Goal: Task Accomplishment & Management: Use online tool/utility

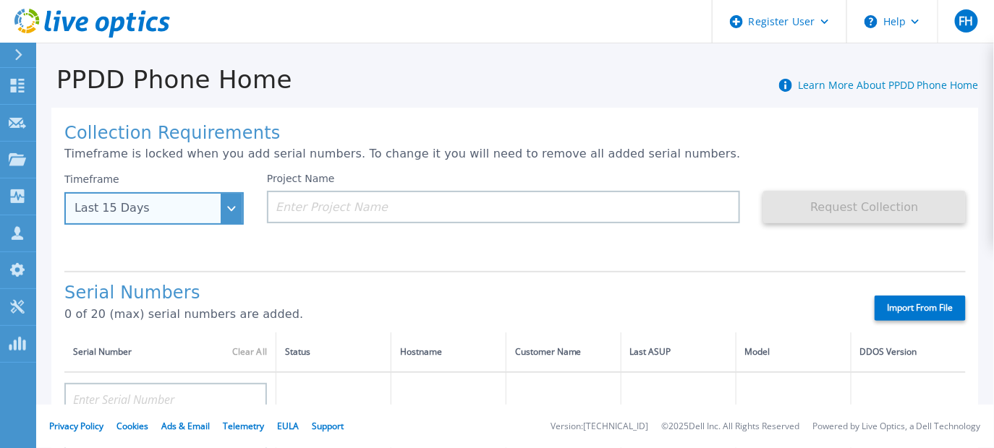
click at [223, 209] on div "Last 15 Days" at bounding box center [153, 208] width 179 height 33
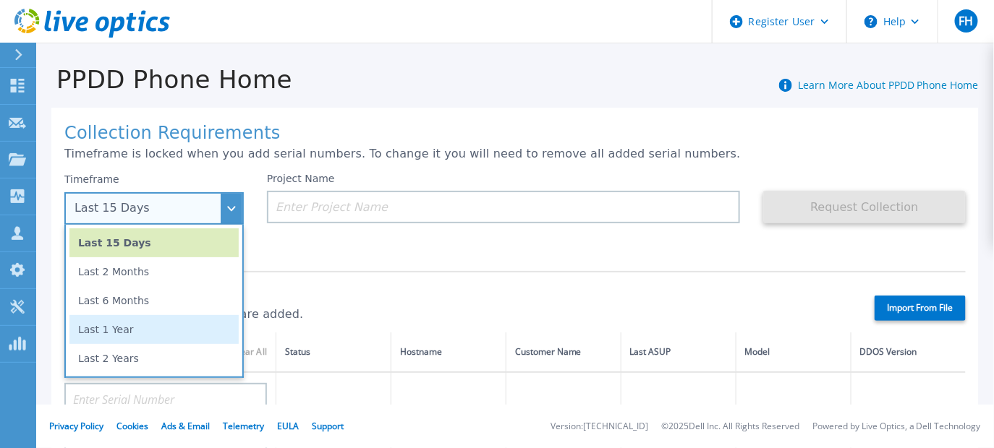
click at [138, 341] on li "Last 1 Year" at bounding box center [153, 329] width 169 height 29
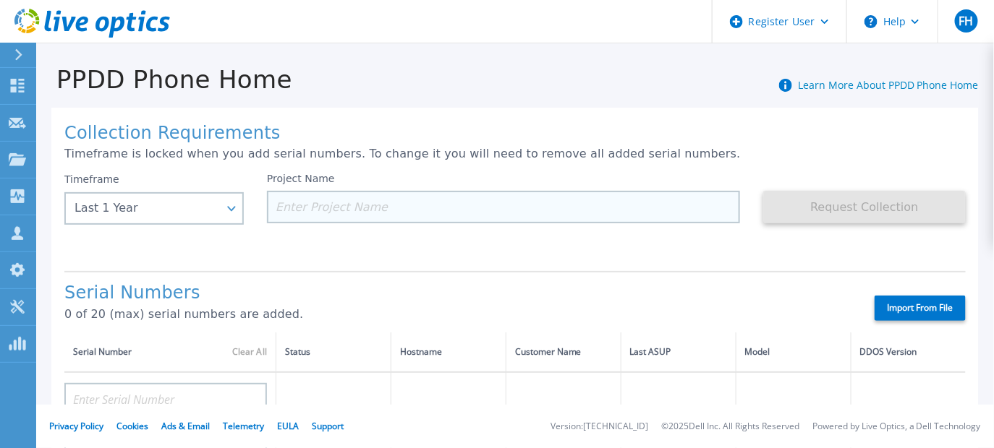
click at [290, 203] on input at bounding box center [503, 207] width 473 height 33
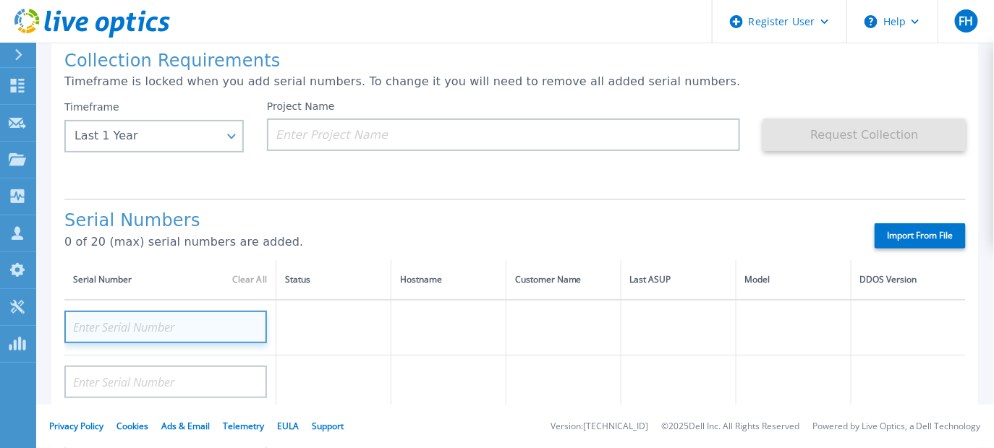
click at [145, 325] on input at bounding box center [165, 327] width 203 height 33
paste input "CRK00224004667"
type input "CRK00224004667"
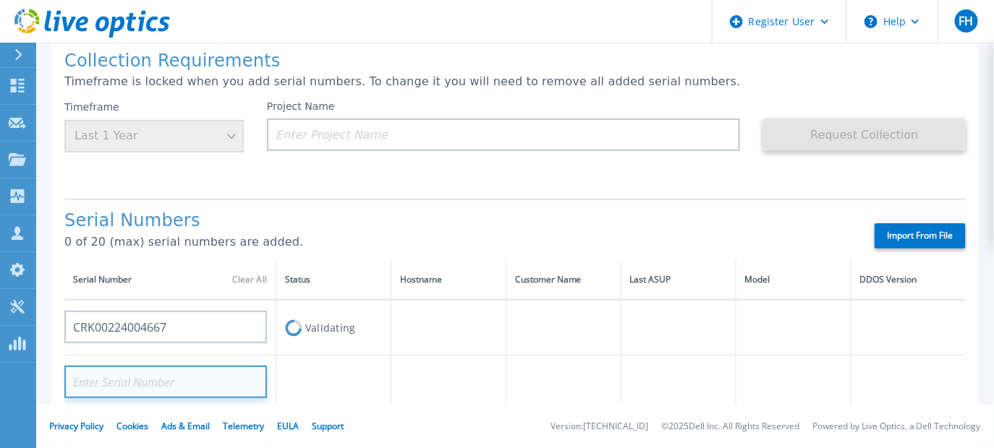
click at [151, 387] on input at bounding box center [165, 382] width 203 height 33
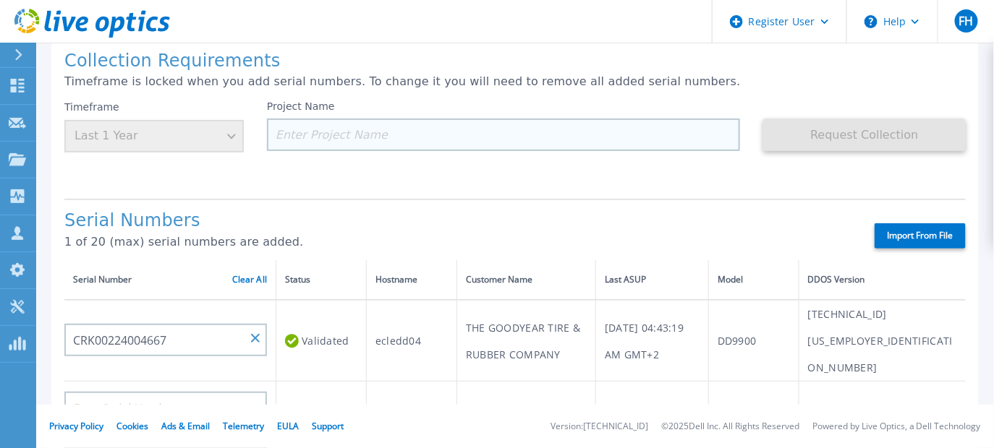
click at [307, 133] on input at bounding box center [503, 135] width 473 height 33
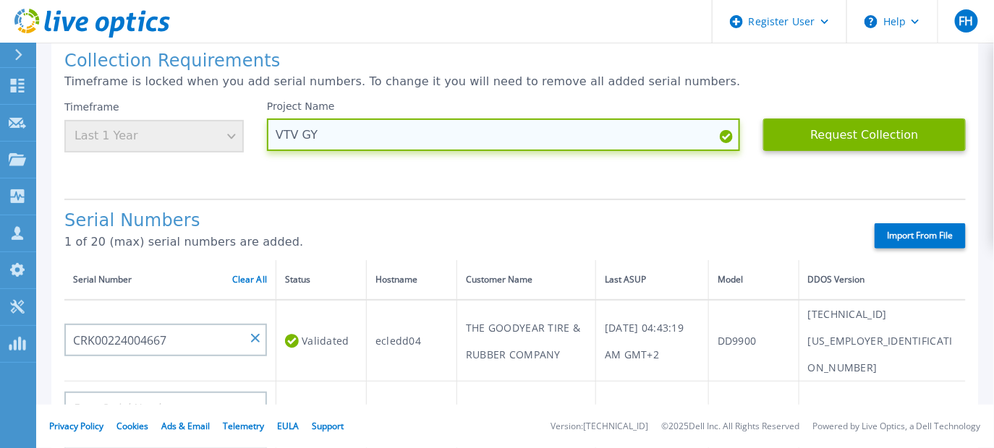
paste input "CRK00224004667"
click at [318, 137] on input "VTV GY CRK00224004667 1Y 09-2025" at bounding box center [503, 135] width 473 height 33
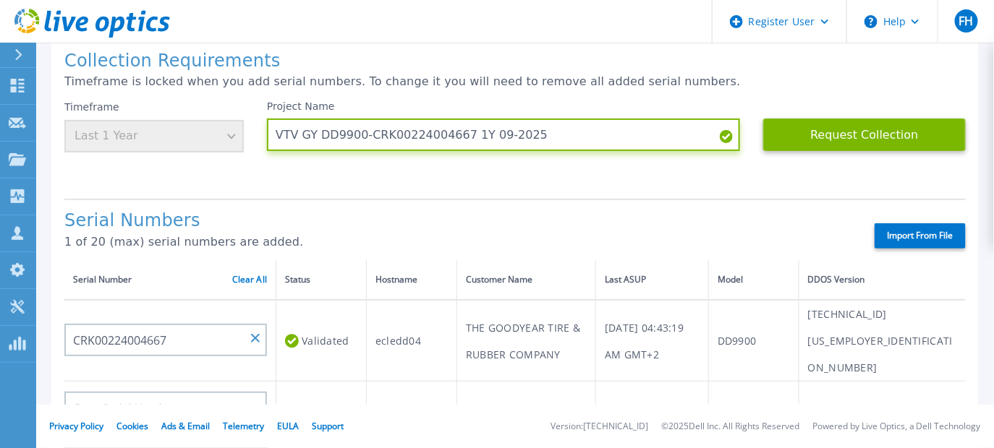
type input "VTV GY DD9900-CRK00224004667 1Y 09-2025"
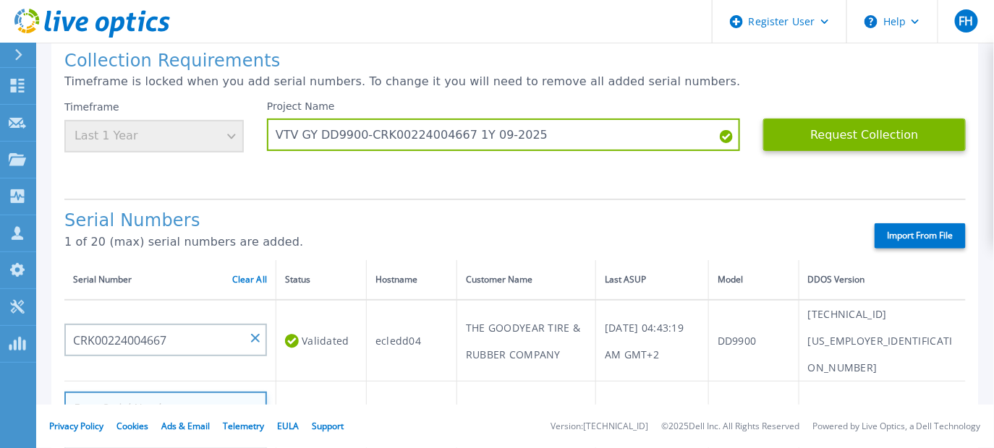
click at [131, 392] on input at bounding box center [165, 408] width 203 height 33
paste input "CRK00224004668"
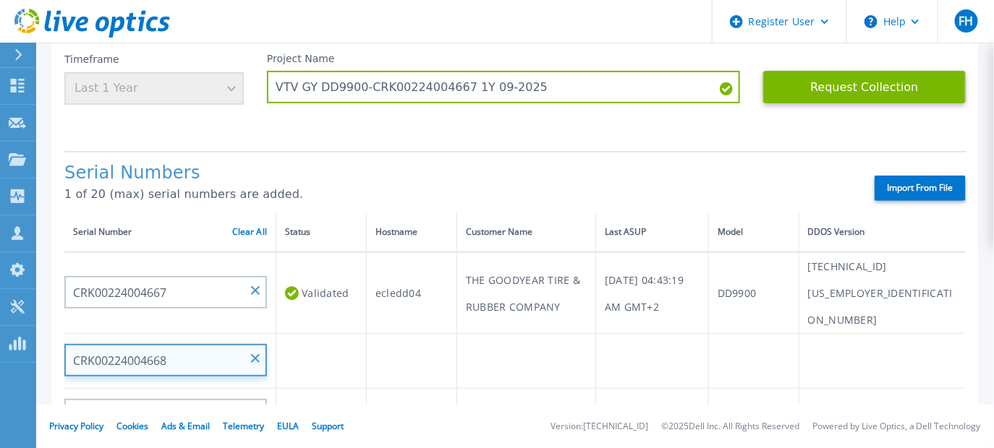
scroll to position [145, 0]
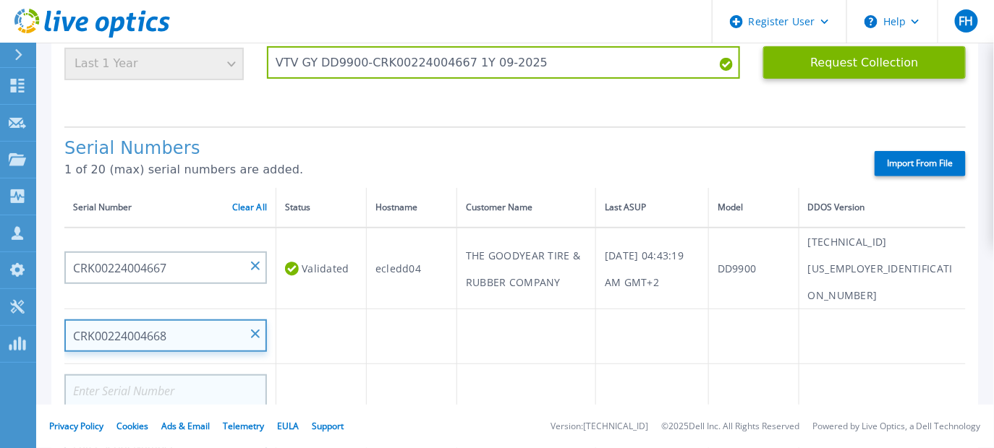
type input "CRK00224004668"
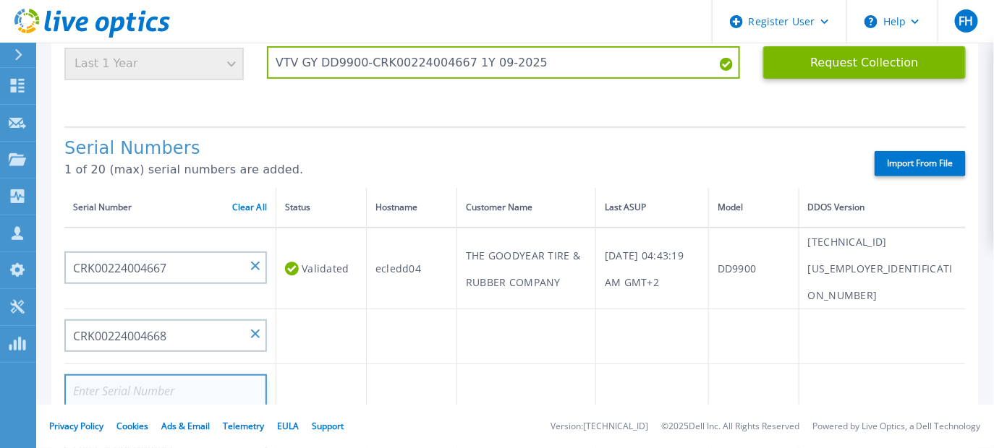
click at [161, 375] on input at bounding box center [165, 391] width 203 height 33
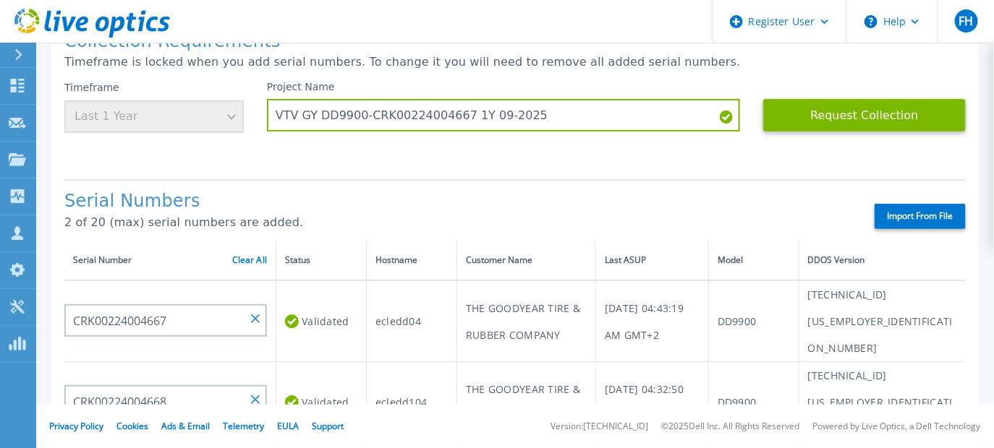
scroll to position [72, 0]
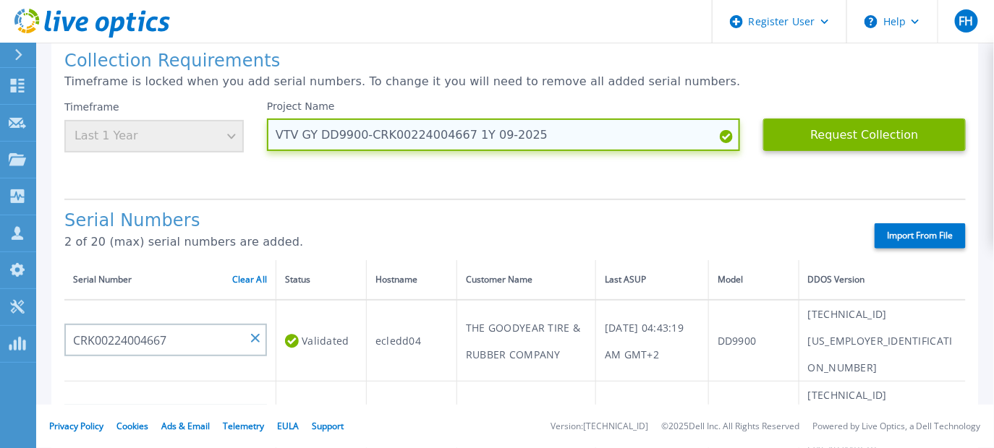
click at [454, 135] on input "VTV GY DD9900-CRK00224004667 1Y 09-2025" at bounding box center [503, 135] width 473 height 33
click at [452, 133] on input "VTV GY DD9900-CRK00224004667 1Y 09-2025" at bounding box center [503, 135] width 473 height 33
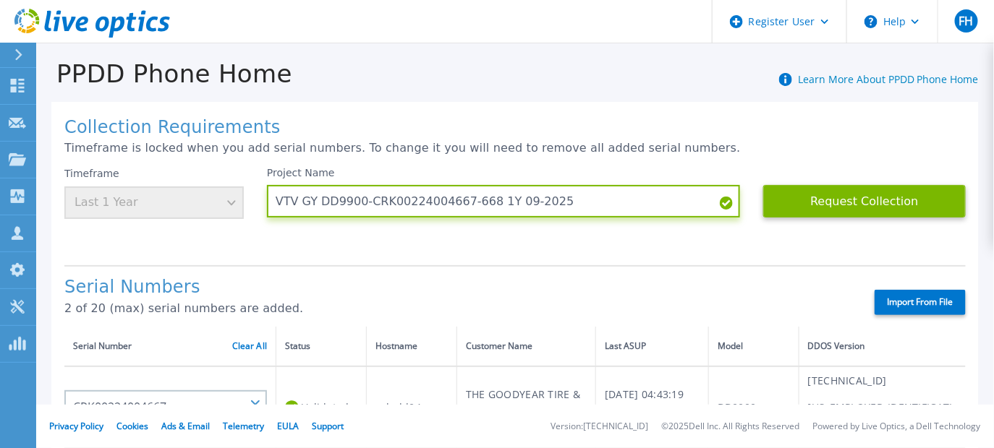
scroll to position [0, 0]
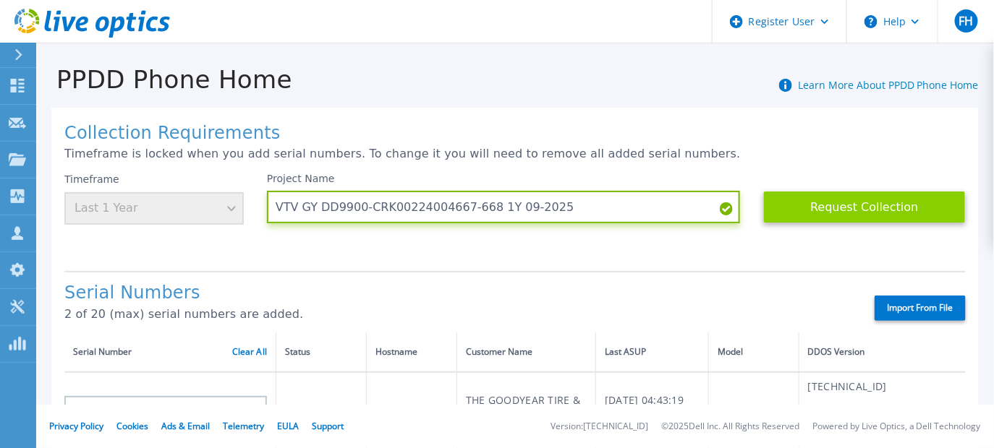
type input "VTV GY DD9900-CRK00224004667-668 1Y 09-2025"
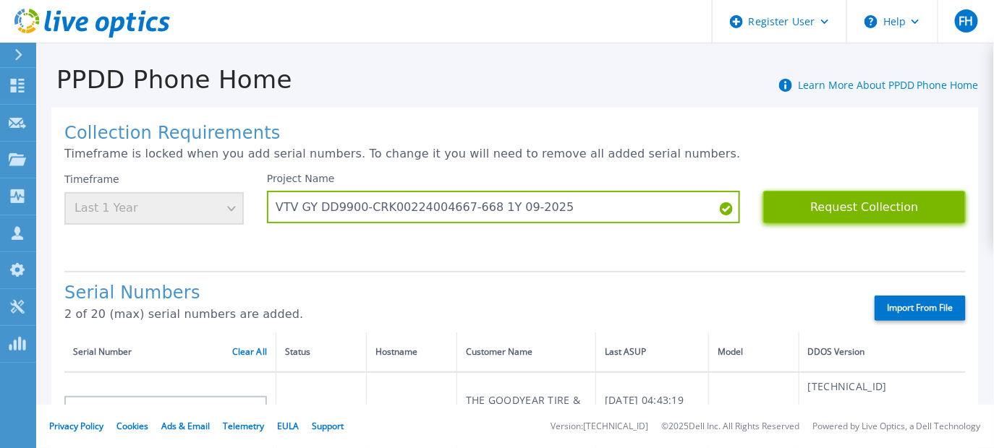
click at [863, 205] on button "Request Collection" at bounding box center [864, 207] width 203 height 33
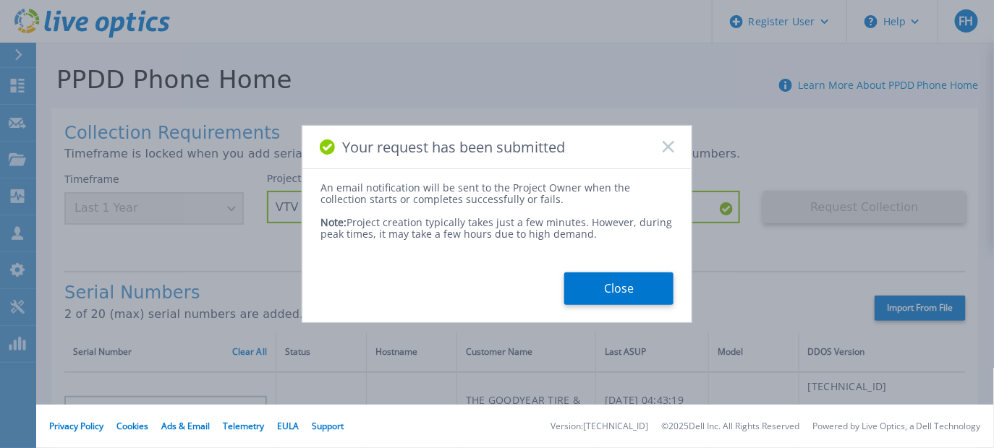
click at [623, 295] on button "Close" at bounding box center [618, 289] width 109 height 33
